Goal: Information Seeking & Learning: Learn about a topic

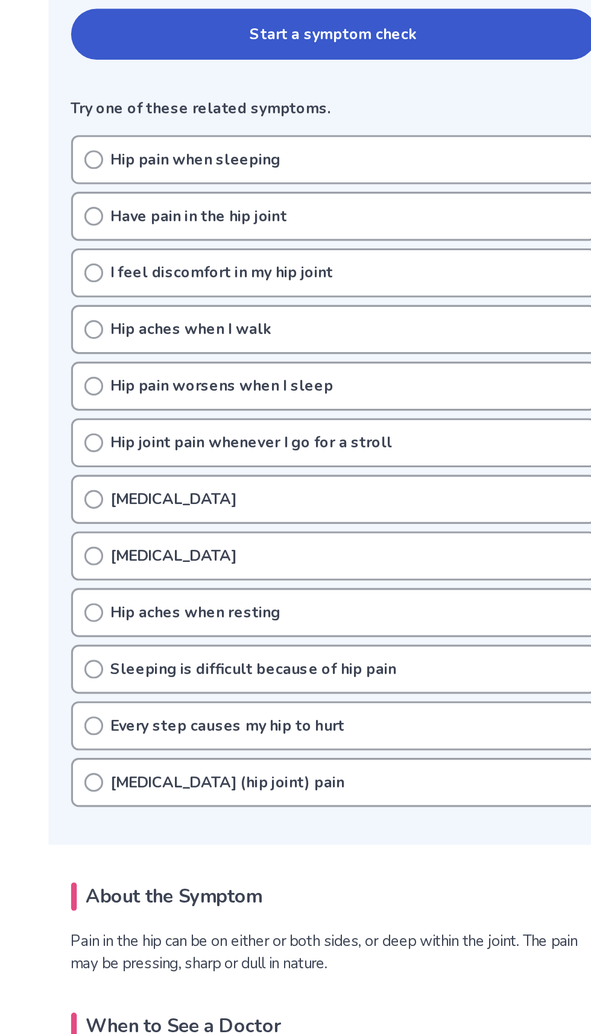
click at [148, 628] on div "[MEDICAL_DATA]" at bounding box center [296, 629] width 336 height 31
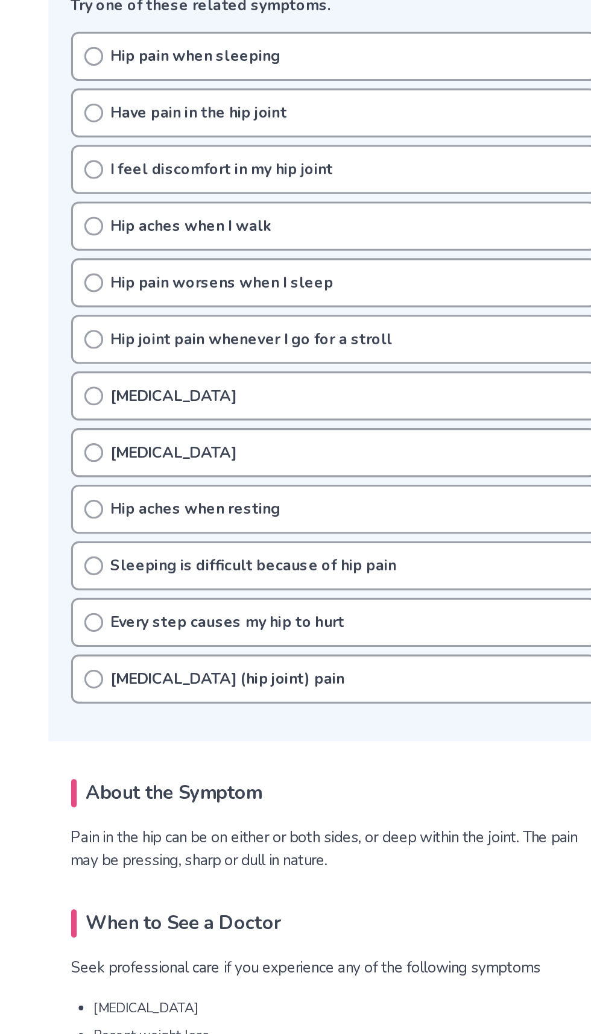
click at [137, 628] on circle at bounding box center [142, 630] width 11 height 11
click at [133, 622] on div "[MEDICAL_DATA]" at bounding box center [296, 629] width 336 height 31
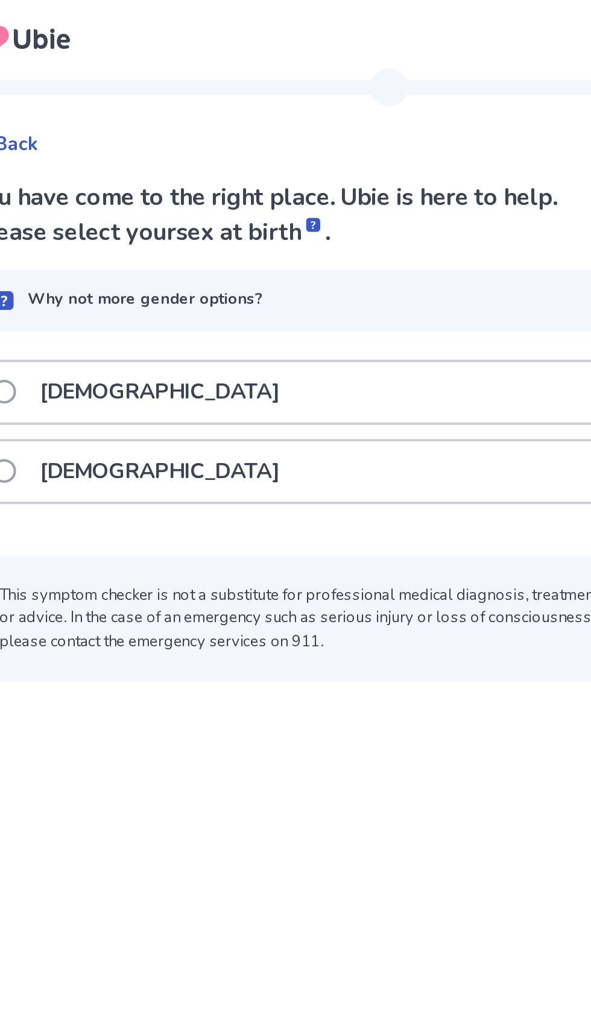
click at [146, 239] on span at bounding box center [141, 240] width 12 height 12
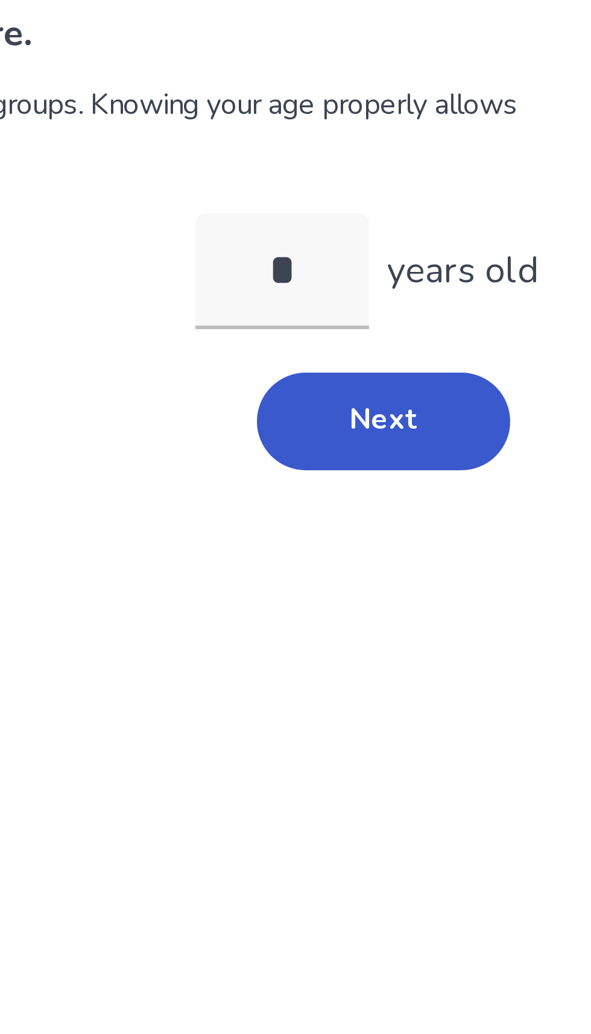
type input "**"
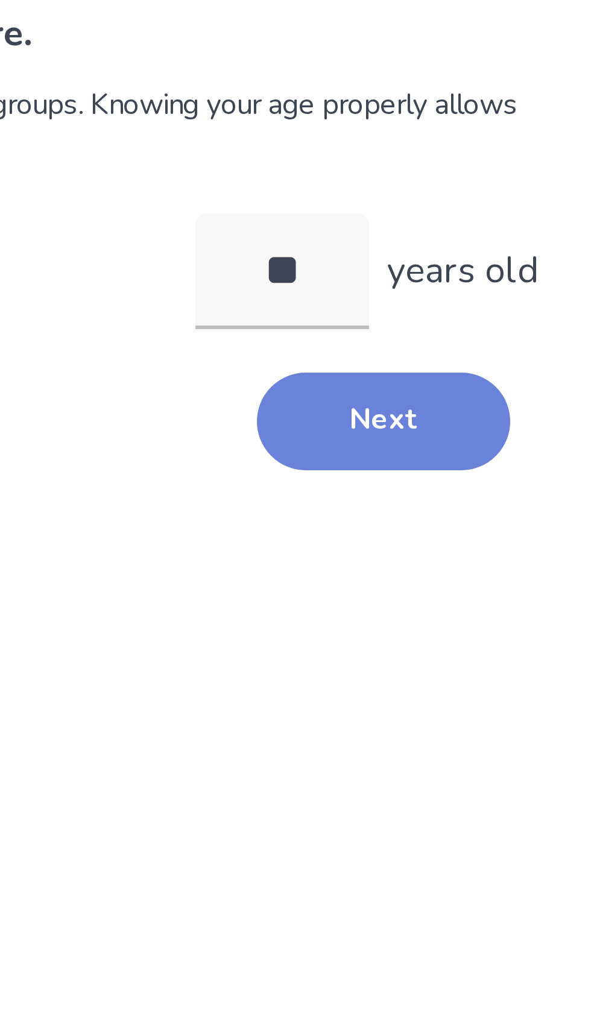
click at [443, 224] on button "Next" at bounding box center [415, 229] width 84 height 33
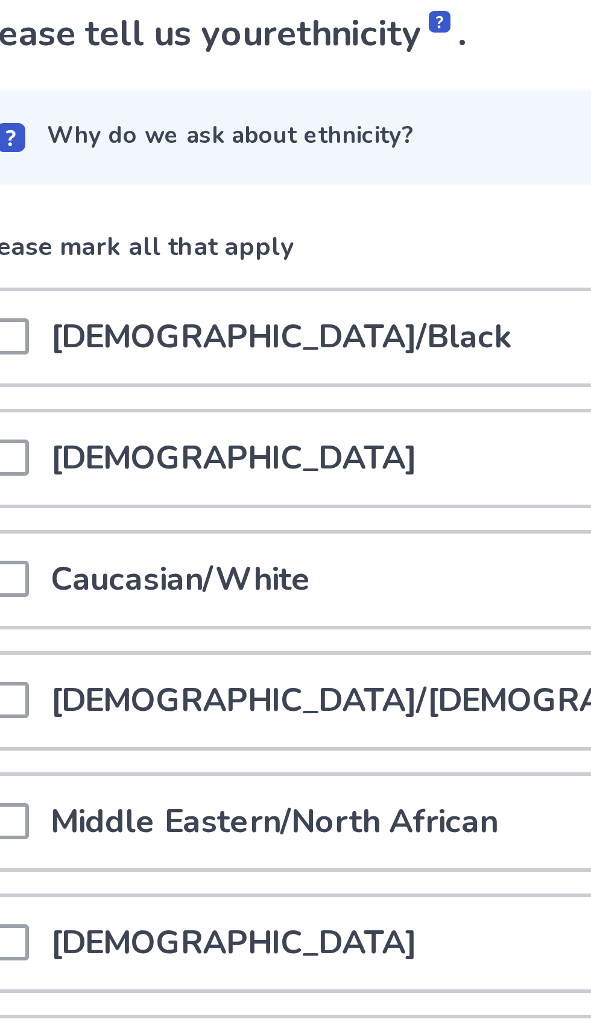
click at [298, 282] on div "Caucasian/White" at bounding box center [295, 282] width 340 height 31
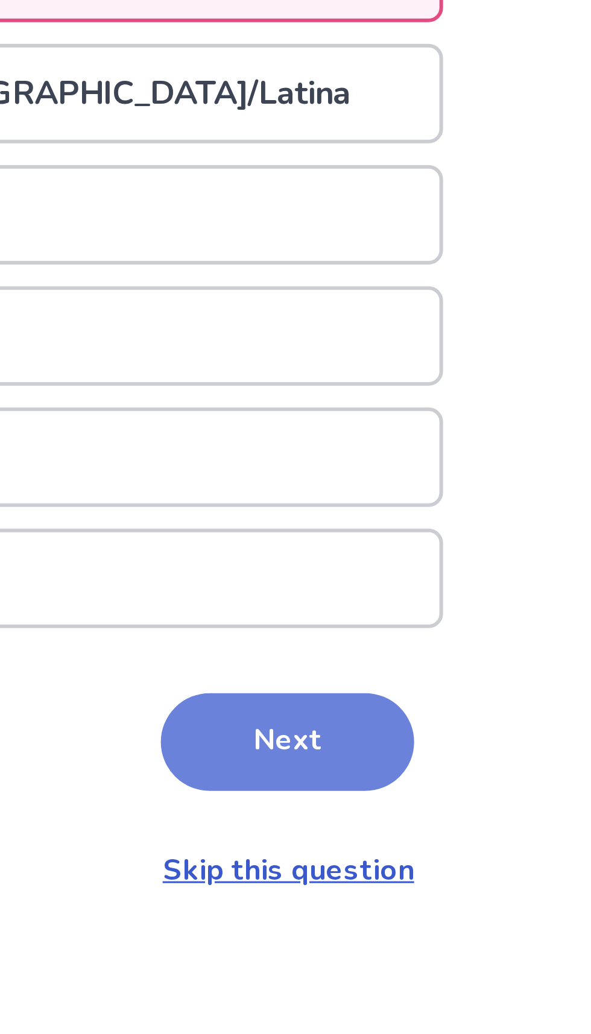
click at [423, 543] on button "Next" at bounding box center [415, 539] width 84 height 33
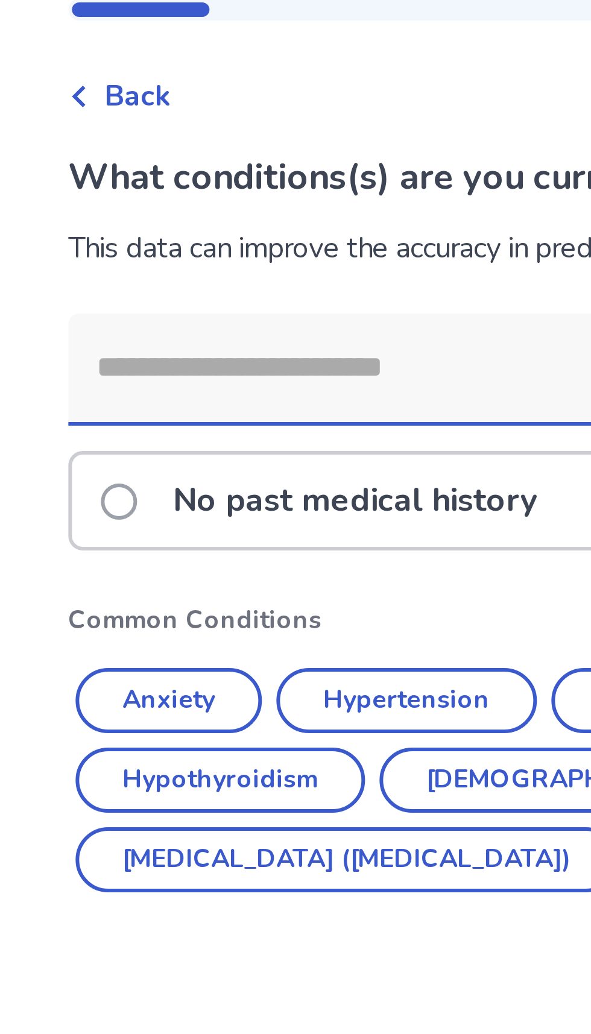
click at [268, 374] on div "No past medical history Common Conditions Anxiety [MEDICAL_DATA] [MEDICAL_DATA]…" at bounding box center [295, 265] width 342 height 238
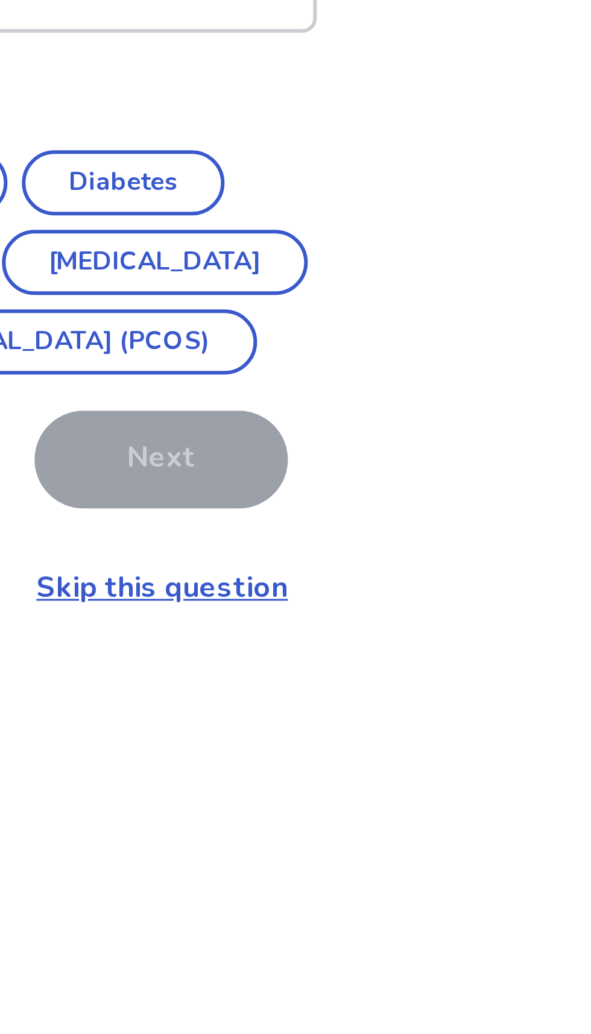
click at [435, 417] on link "Skip this question" at bounding box center [415, 409] width 84 height 13
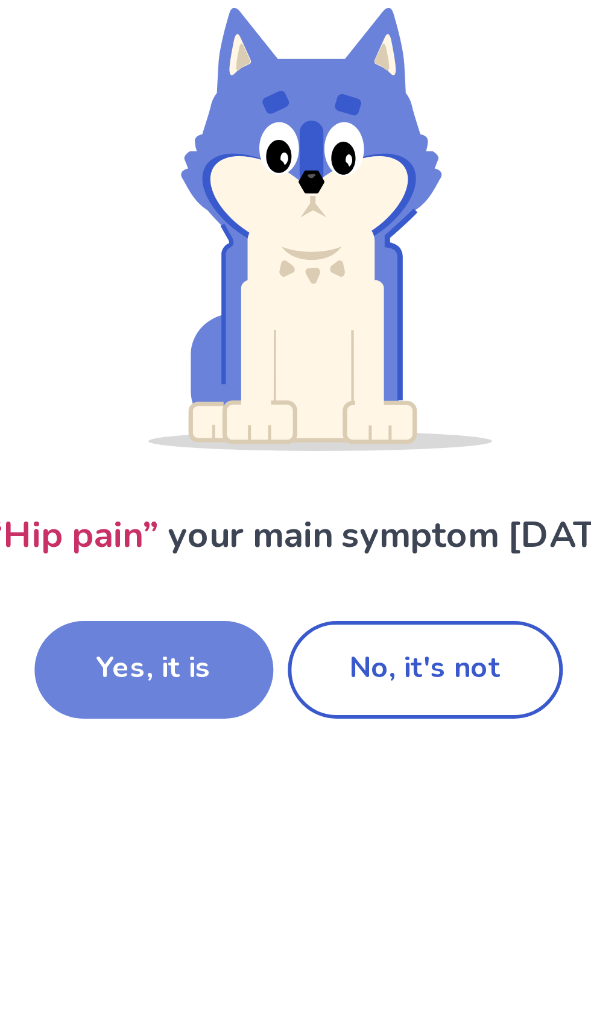
click at [264, 320] on button "Yes, it is" at bounding box center [247, 322] width 80 height 33
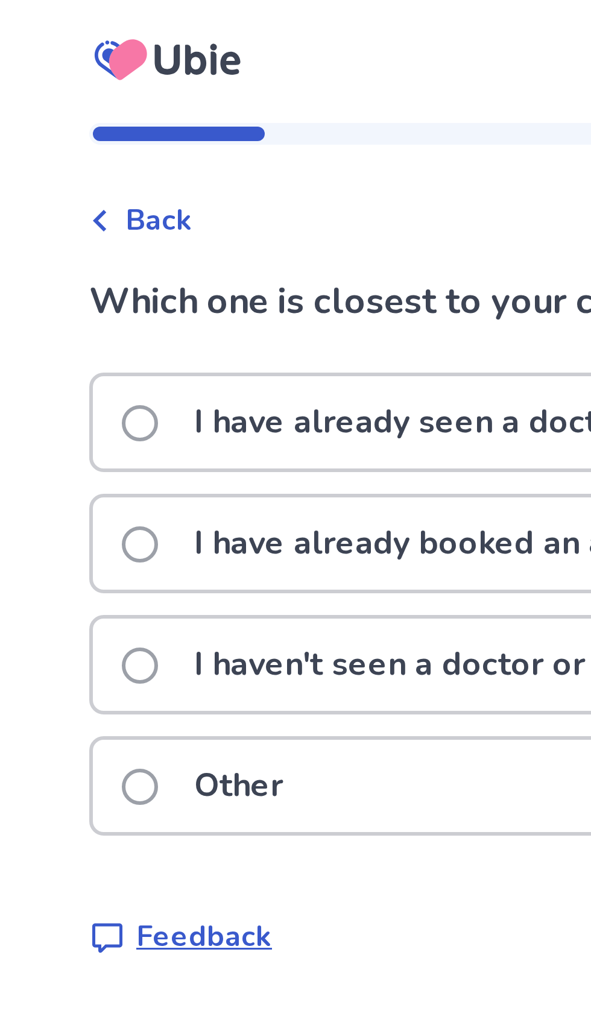
click at [276, 221] on p "I haven't seen a doctor or made an appointment yet" at bounding box center [291, 221] width 279 height 31
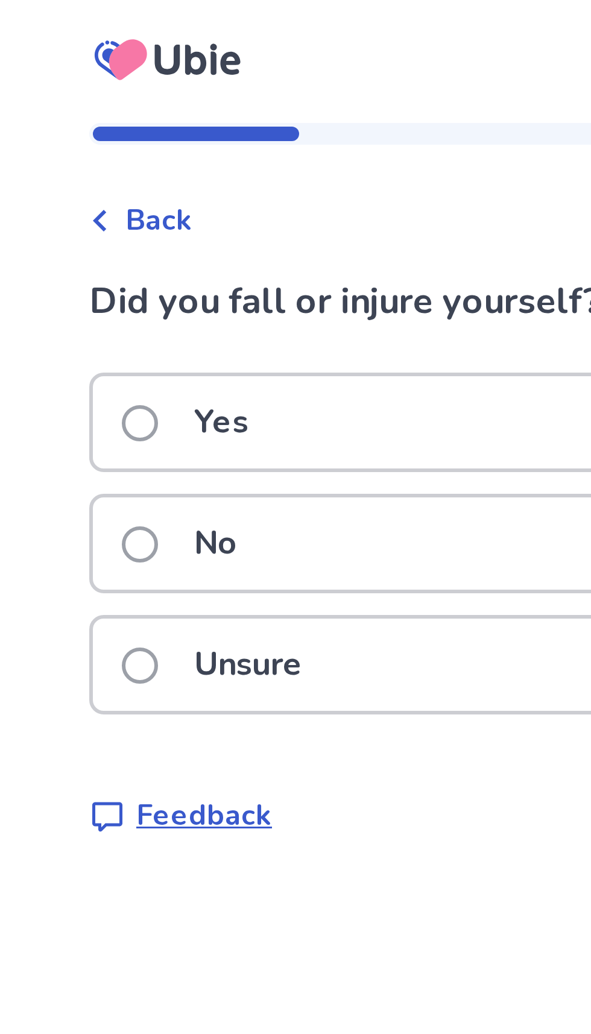
click at [265, 187] on div "No" at bounding box center [295, 181] width 340 height 31
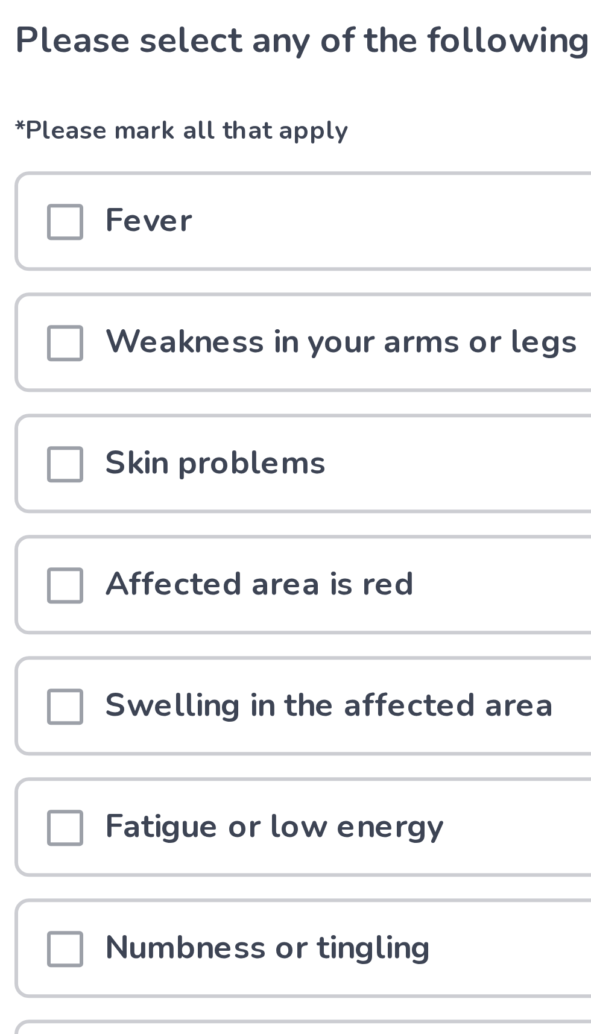
click at [290, 371] on div "Fatigue or low energy" at bounding box center [295, 362] width 340 height 31
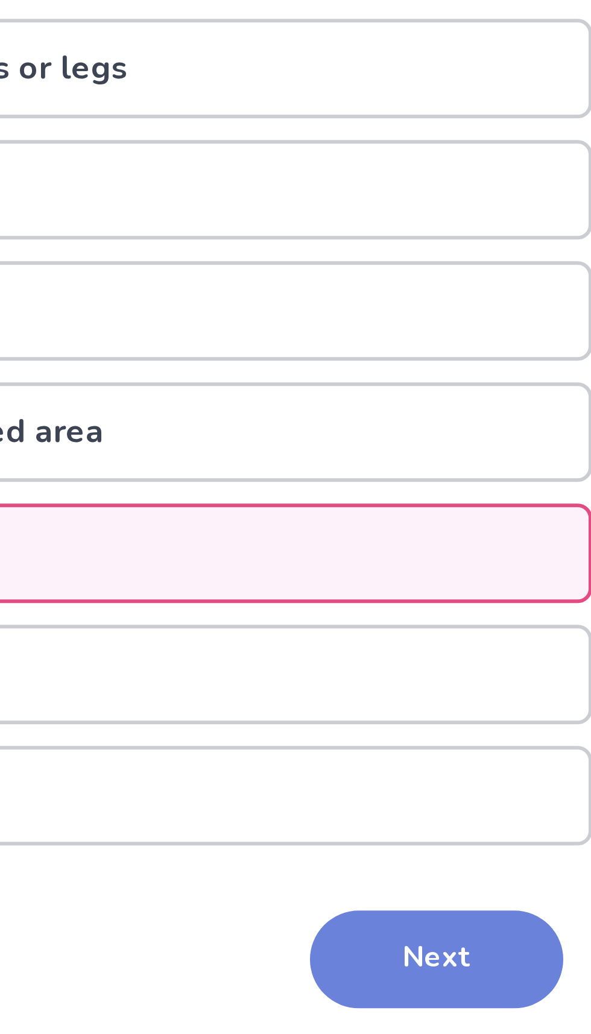
click at [419, 504] on button "Next" at bounding box center [415, 498] width 84 height 33
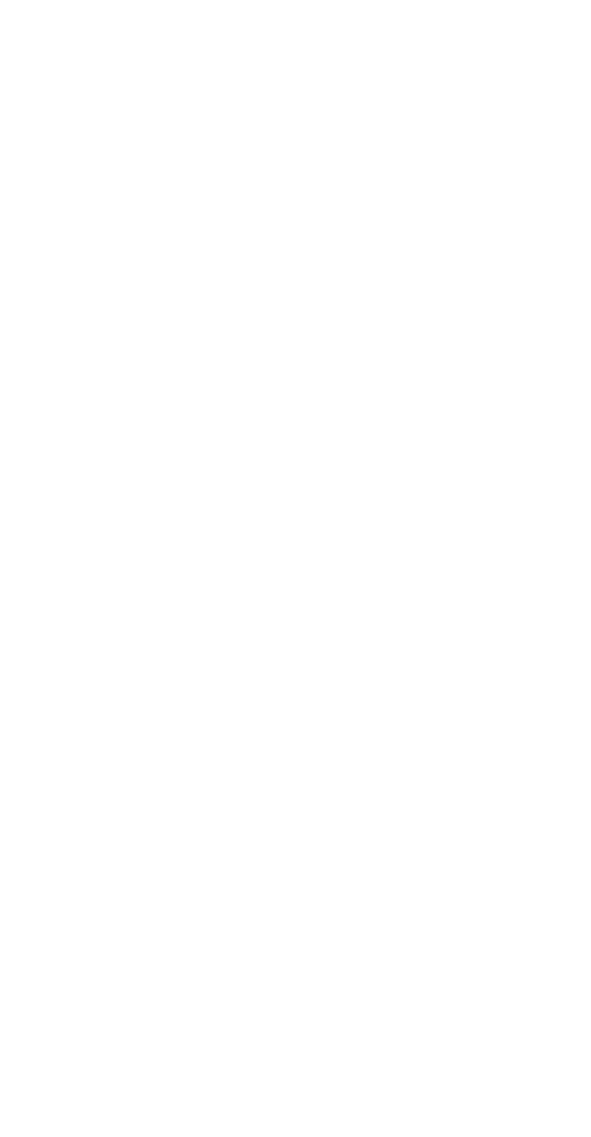
select select "*"
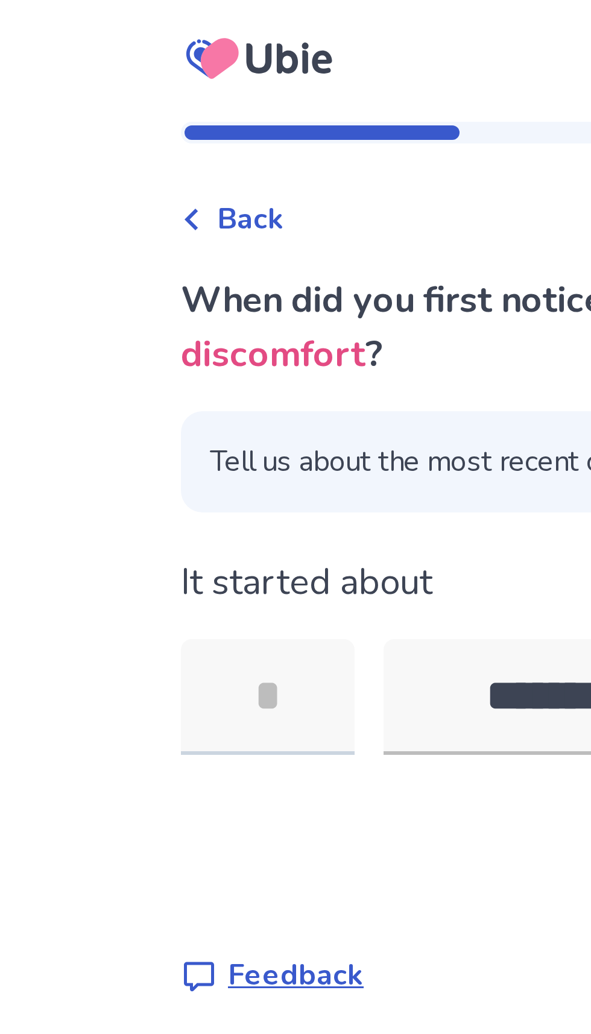
click at [163, 231] on input "tel" at bounding box center [153, 232] width 58 height 39
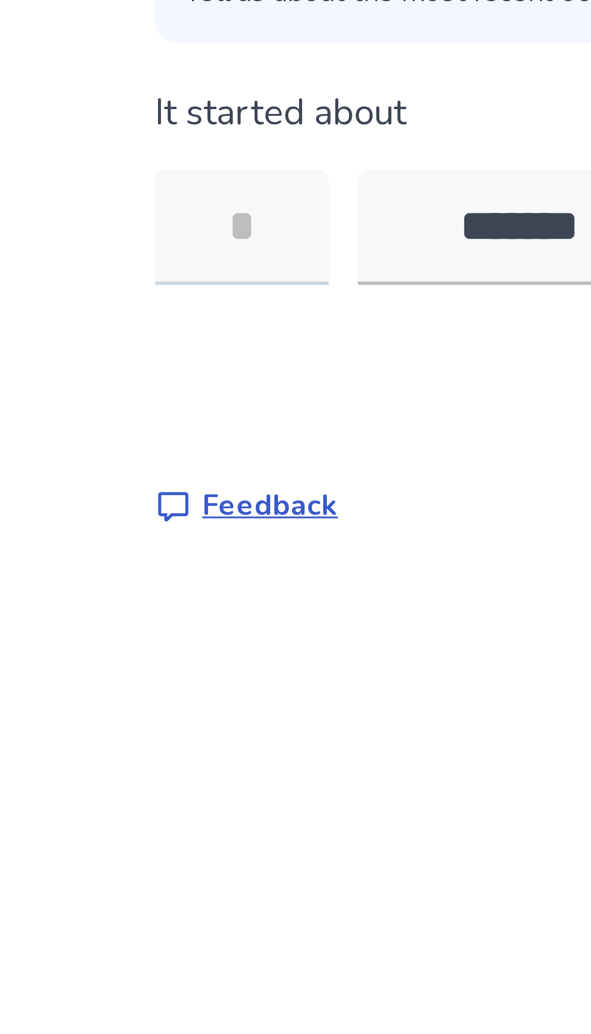
type input "*"
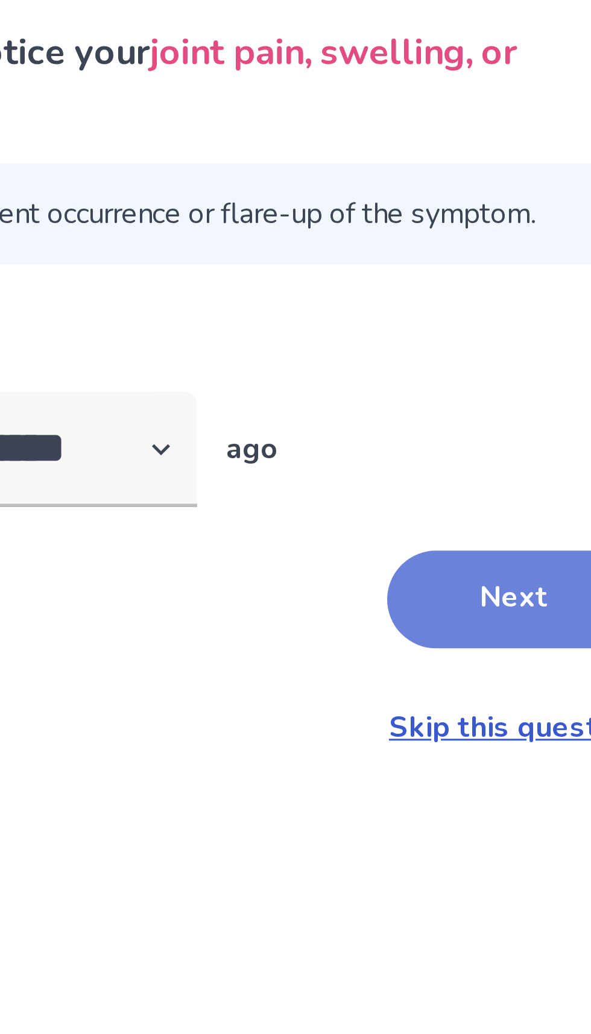
click at [415, 285] on button "Next" at bounding box center [415, 282] width 84 height 33
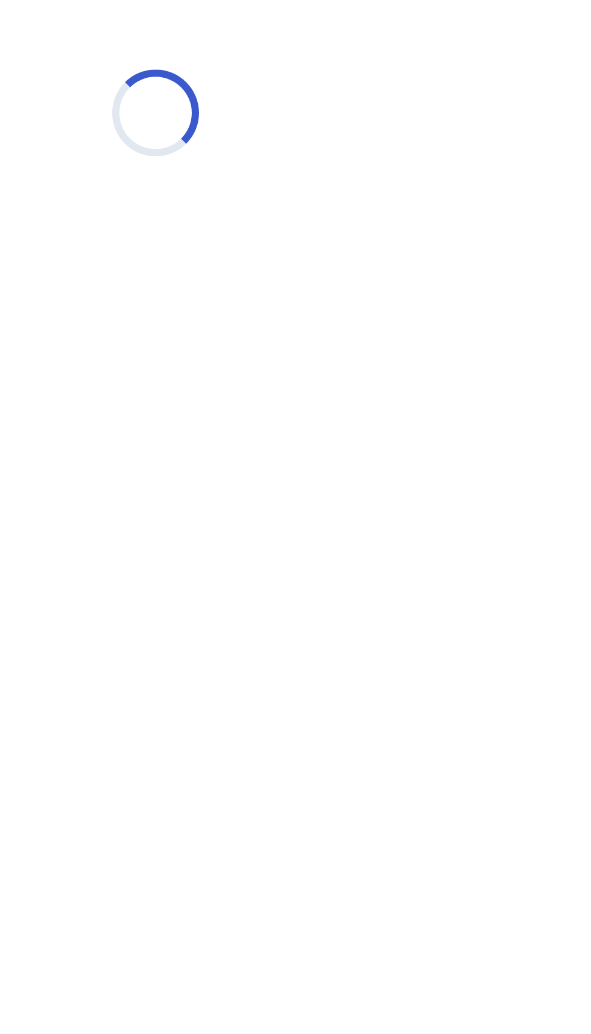
select select "*"
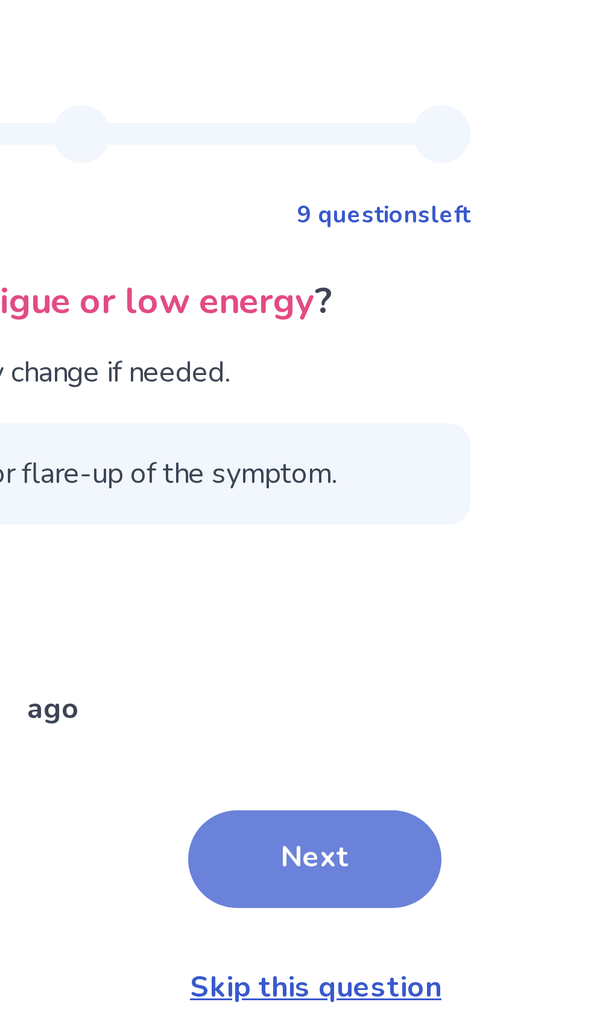
click at [416, 287] on button "Next" at bounding box center [415, 286] width 84 height 33
